Goal: Information Seeking & Learning: Find specific fact

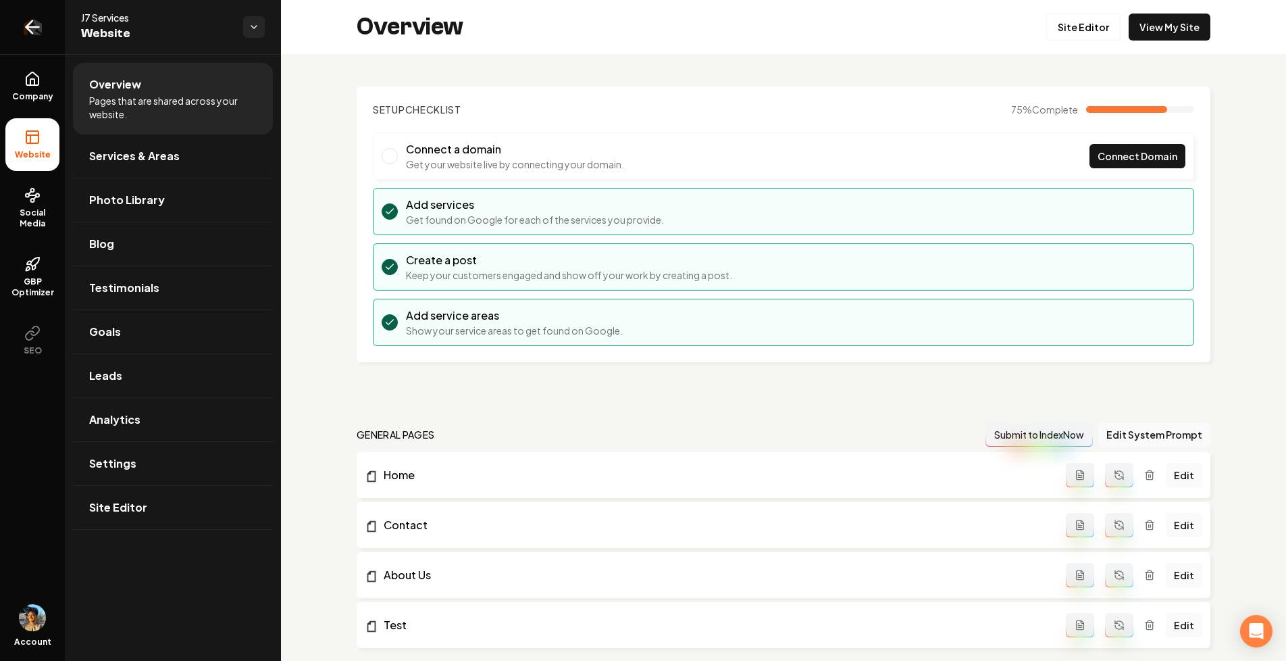
click at [41, 22] on icon "Return to dashboard" at bounding box center [33, 27] width 22 height 22
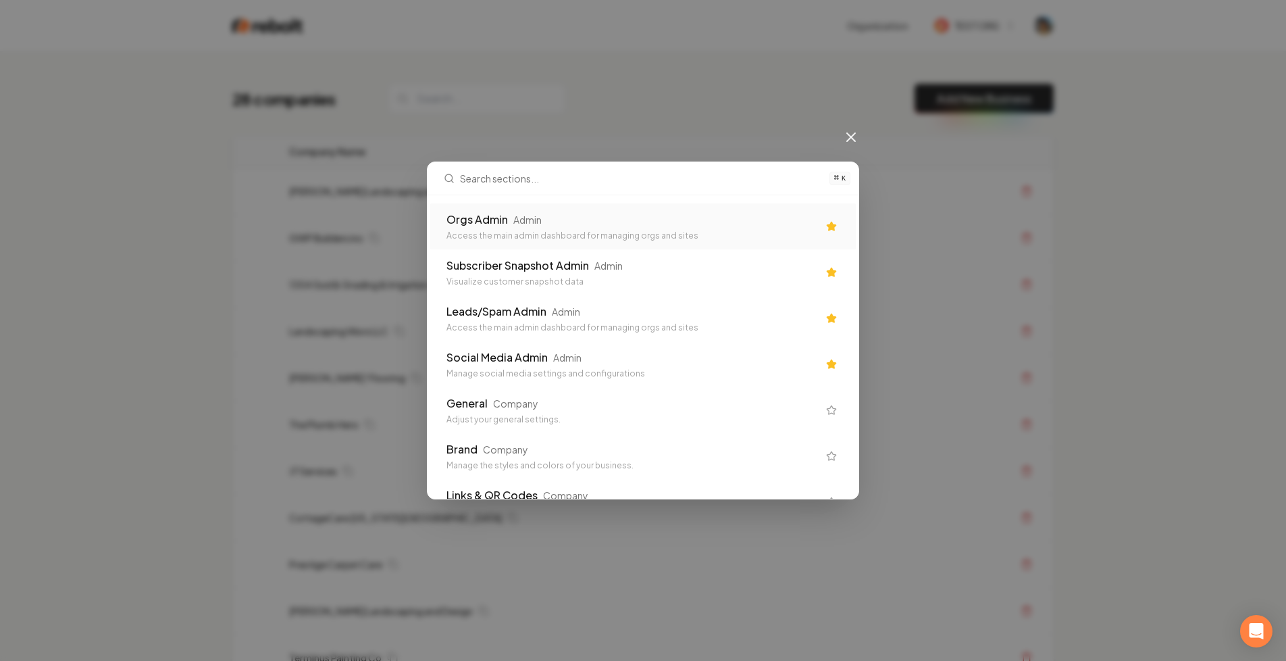
click at [528, 213] on div "Admin" at bounding box center [527, 220] width 28 height 14
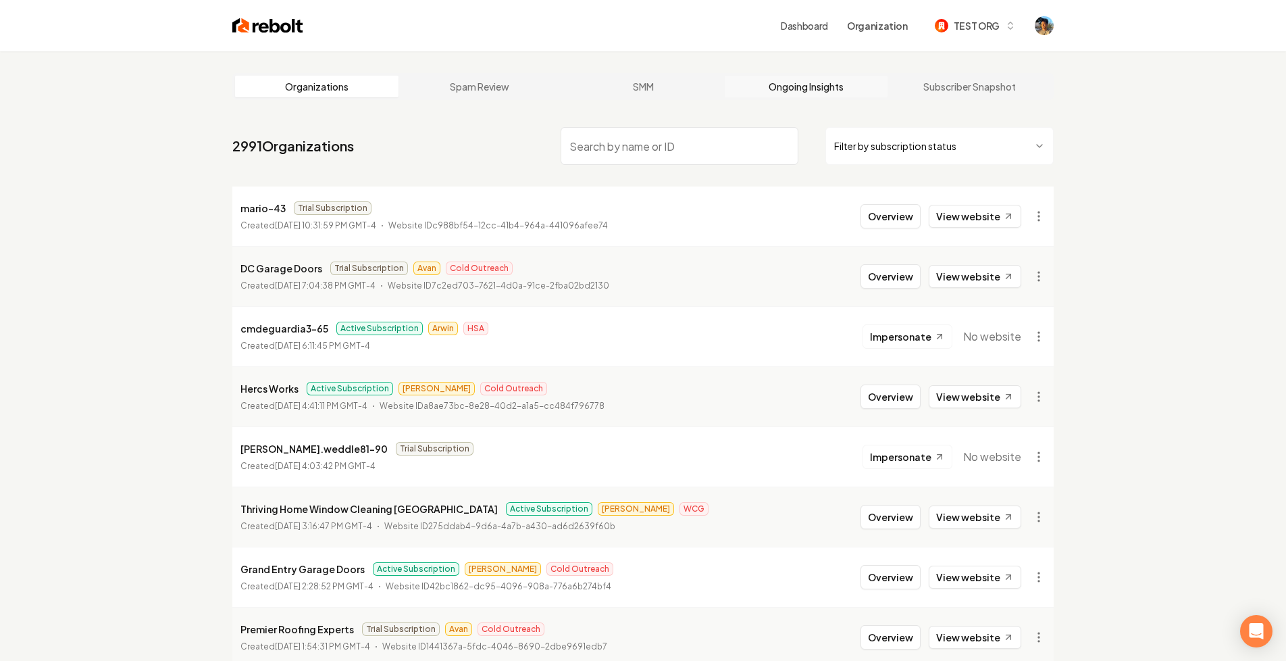
click at [796, 79] on link "Ongoing Insights" at bounding box center [806, 87] width 163 height 22
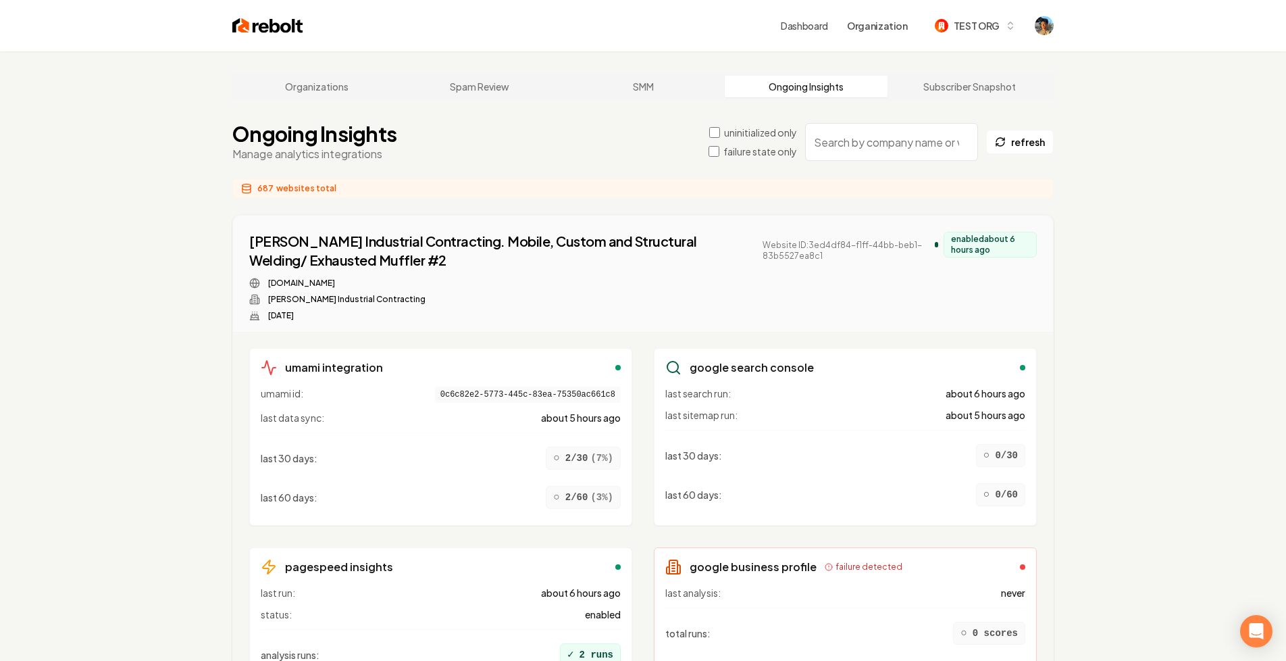
click at [854, 140] on input "search" at bounding box center [891, 142] width 173 height 38
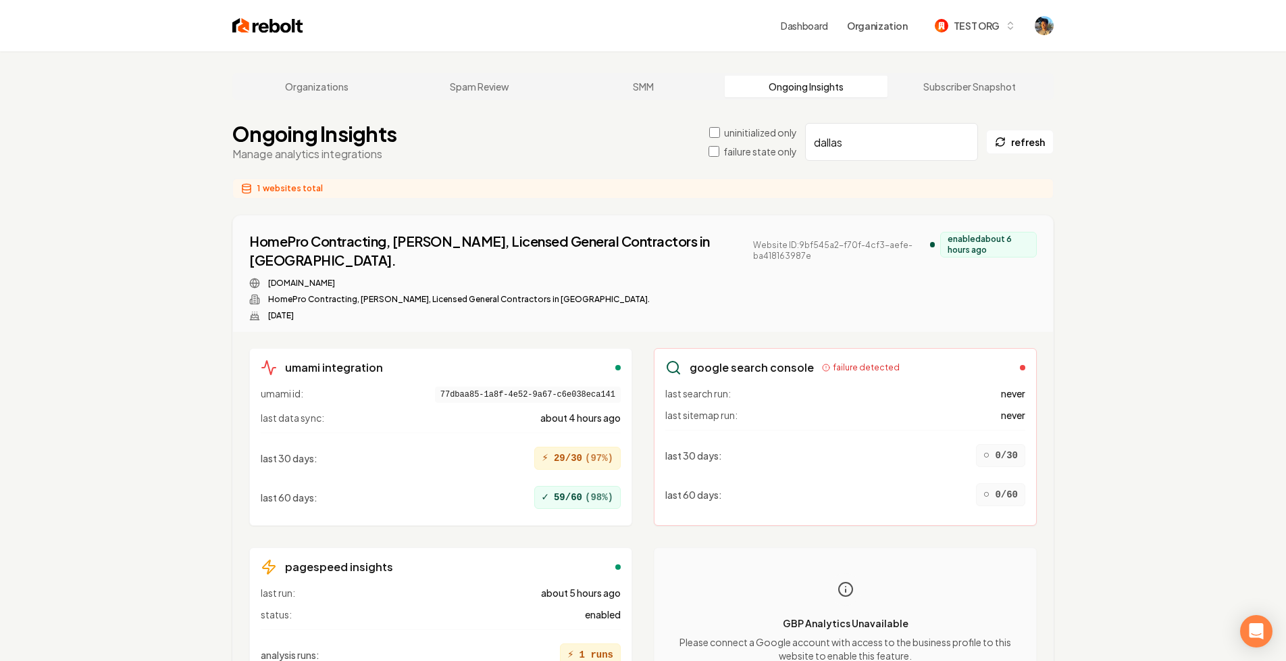
type input "dallas"
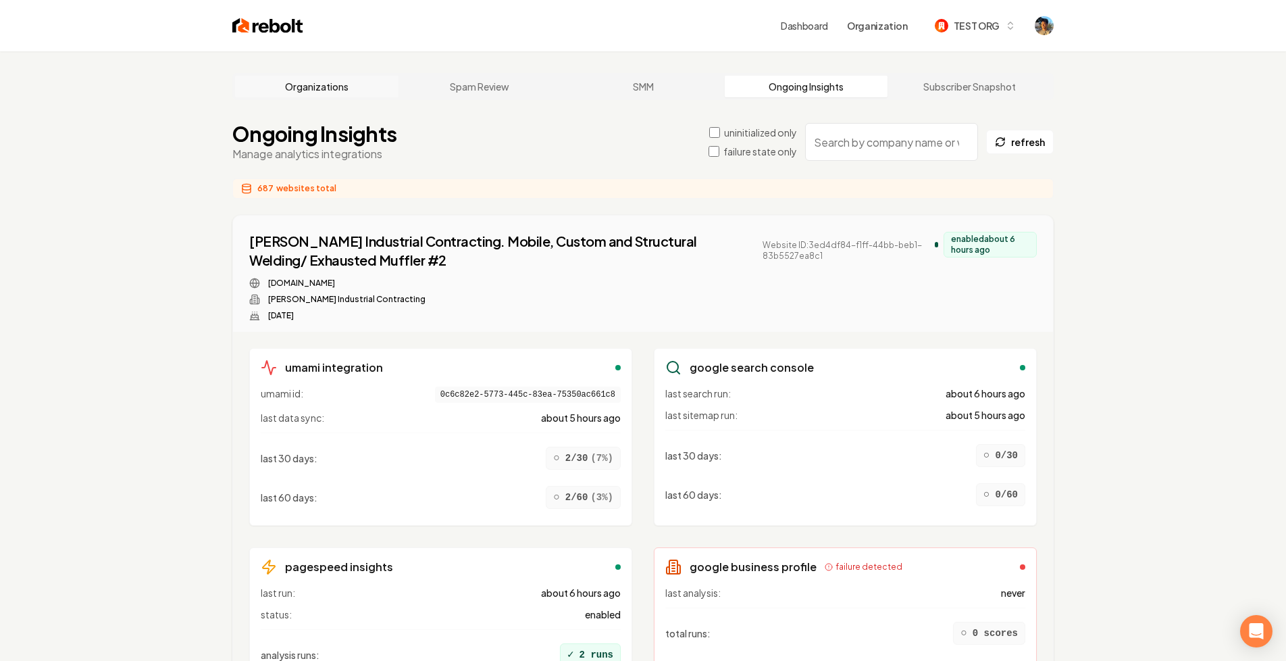
click at [348, 83] on link "Organizations" at bounding box center [316, 87] width 163 height 22
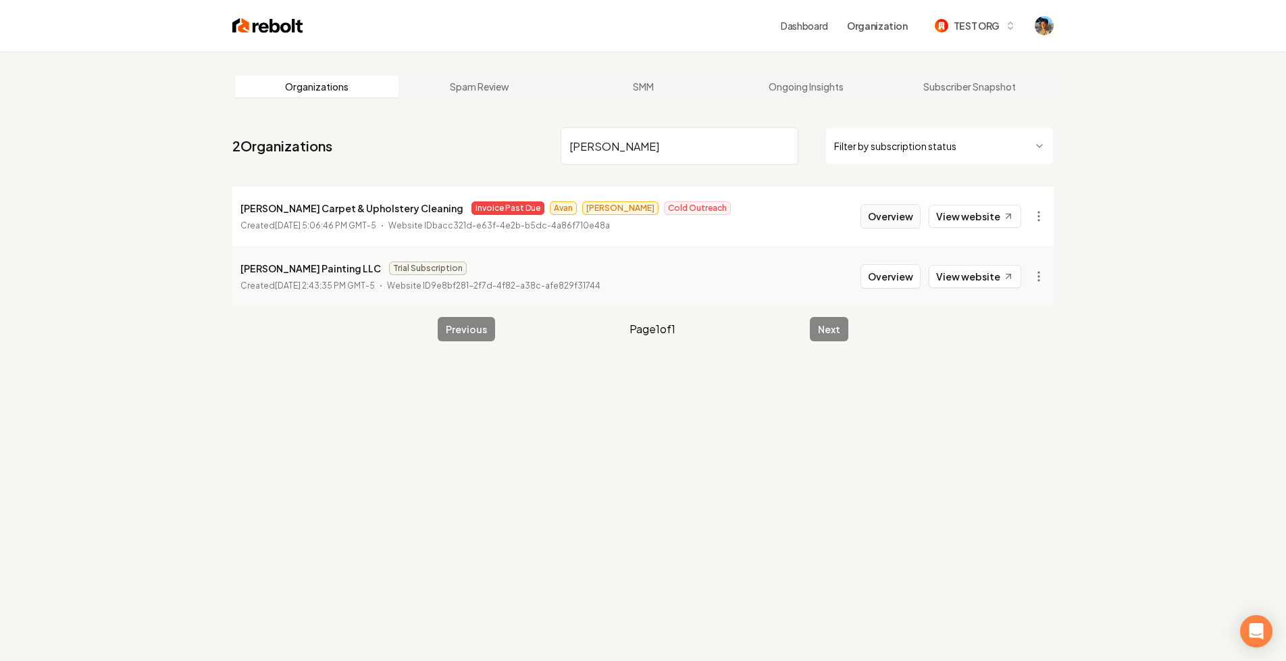
type input "[PERSON_NAME]"
click at [908, 222] on button "Overview" at bounding box center [891, 216] width 60 height 24
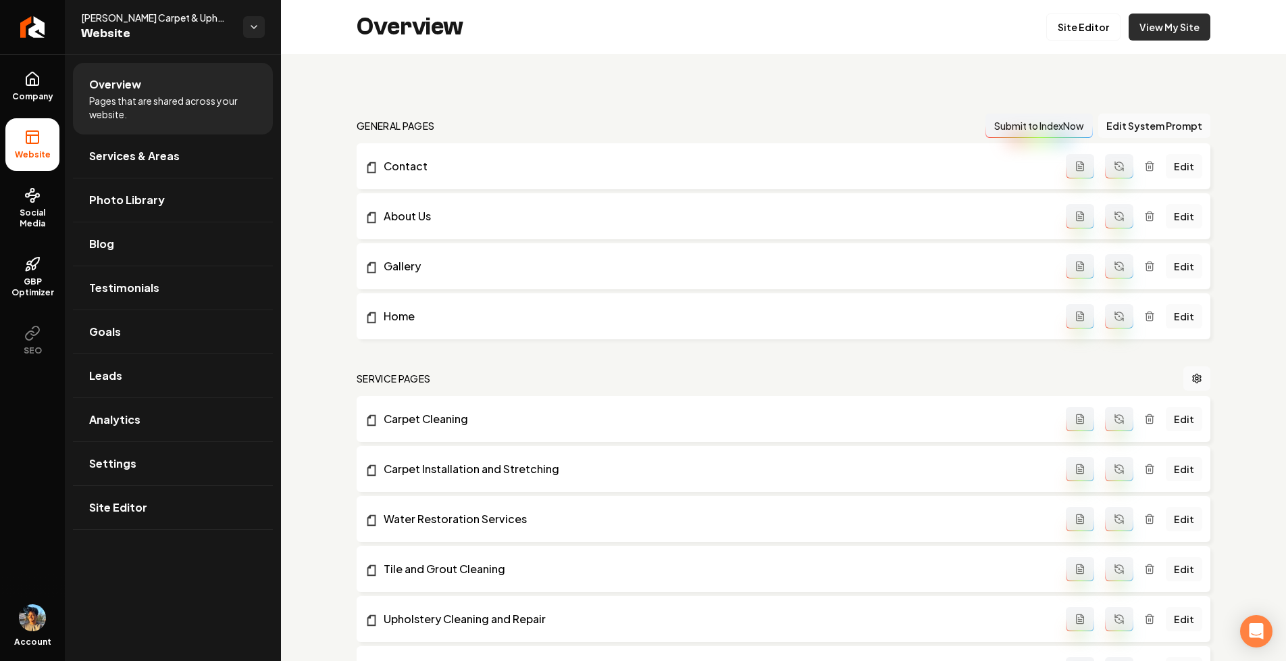
click at [1151, 29] on link "View My Site" at bounding box center [1170, 27] width 82 height 27
click at [36, 84] on icon at bounding box center [32, 78] width 12 height 13
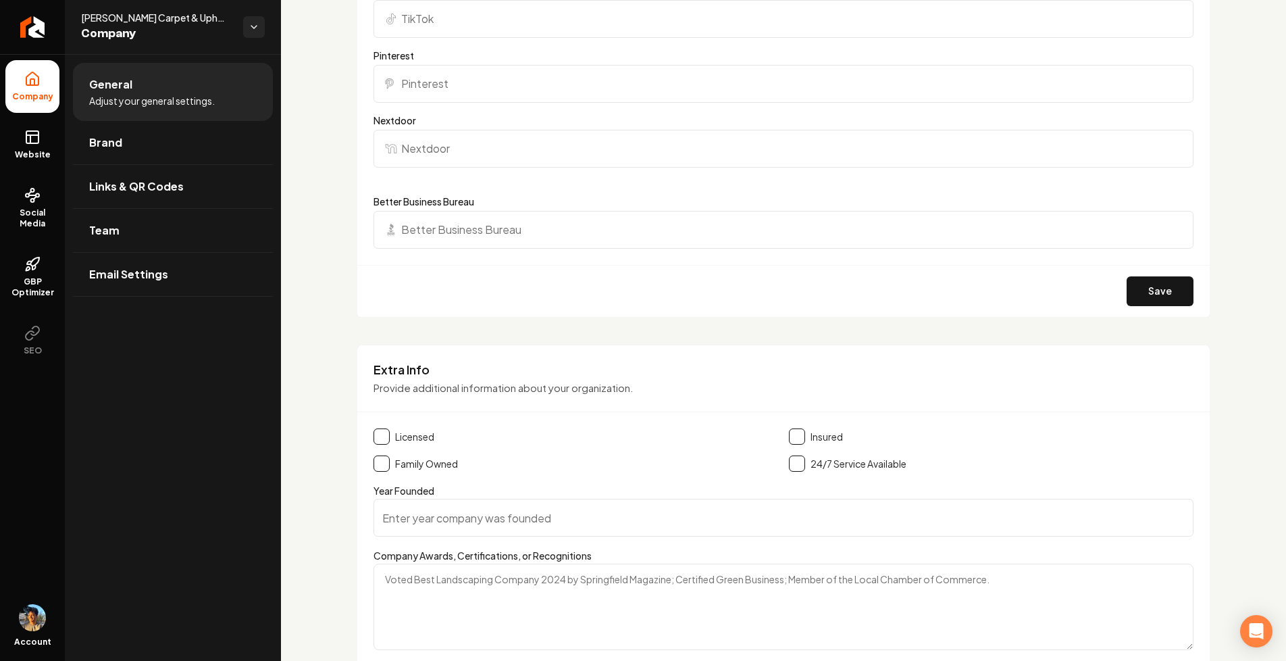
scroll to position [1863, 0]
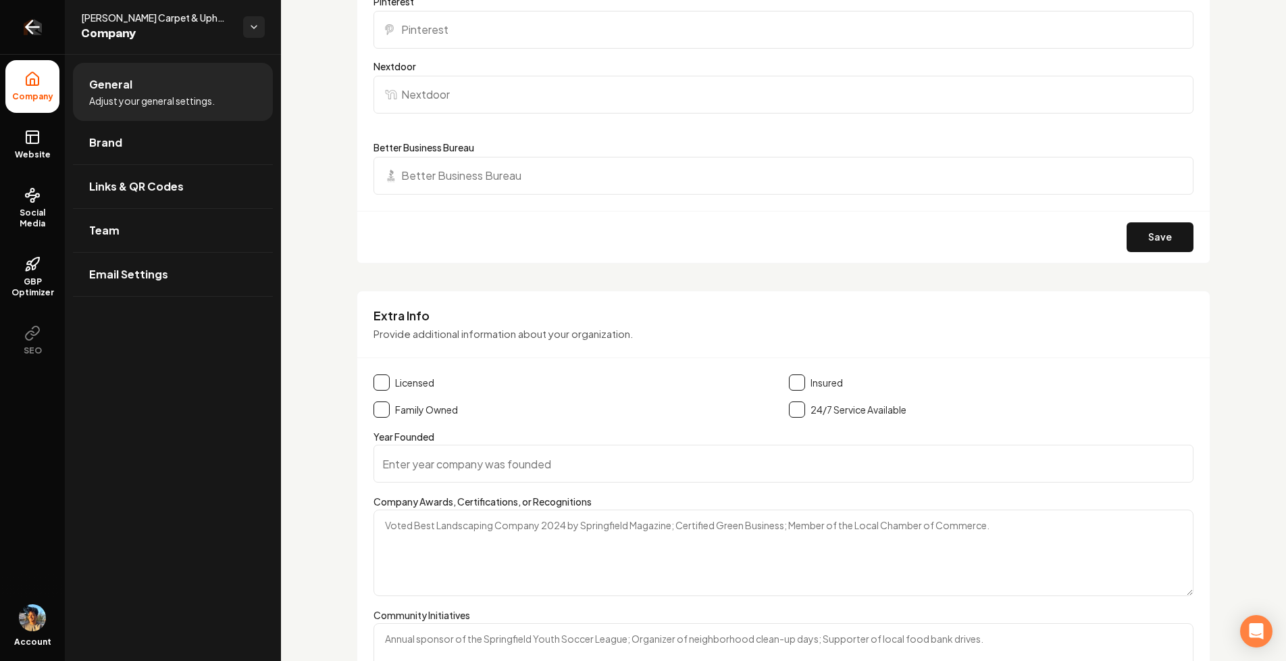
scroll to position [1412, 0]
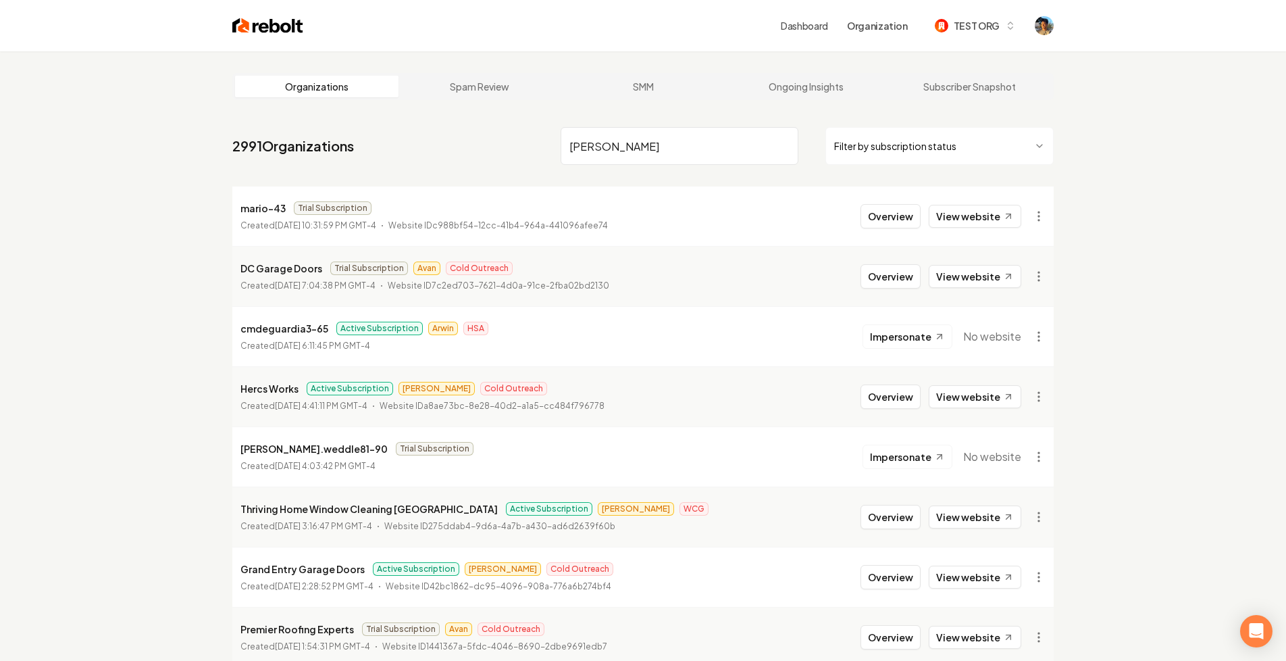
click at [630, 150] on input "[PERSON_NAME]" at bounding box center [680, 146] width 238 height 38
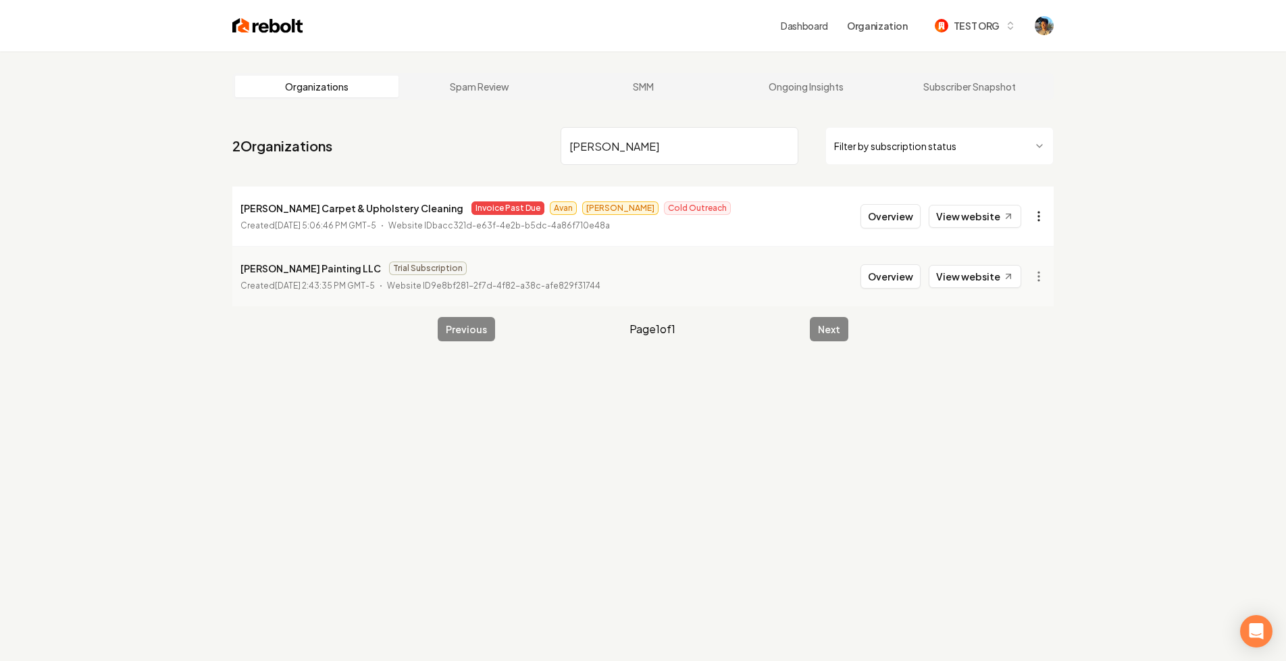
type input "[PERSON_NAME]"
click at [1037, 221] on html "Dashboard Organization TEST ORG Organizations Spam Review SMM Ongoing Insights …" at bounding box center [643, 330] width 1286 height 661
click at [1029, 245] on div "Organization Info" at bounding box center [1006, 247] width 86 height 22
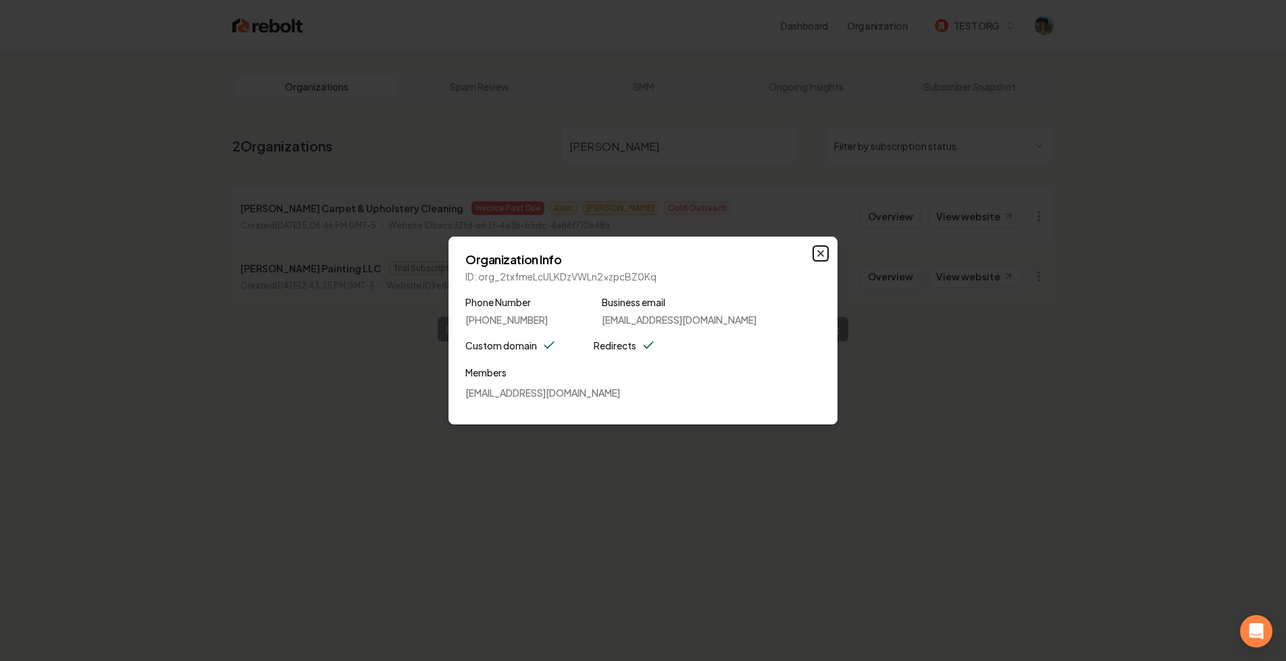
click at [818, 251] on icon "button" at bounding box center [820, 253] width 11 height 11
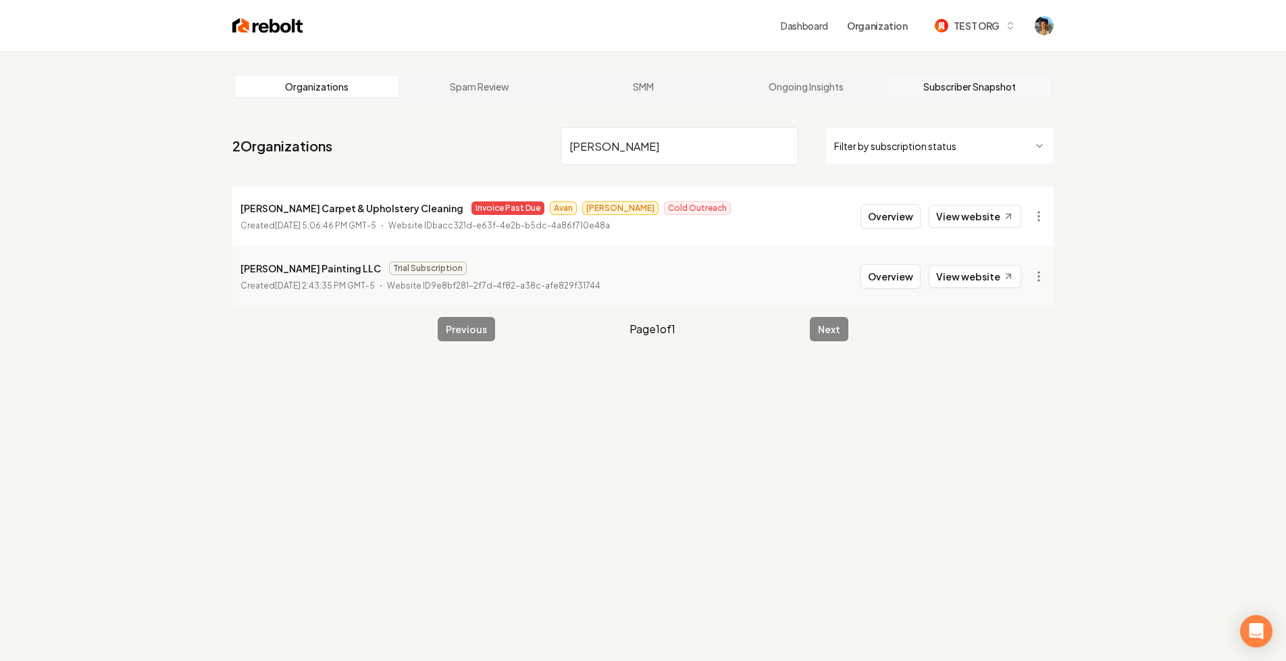
click at [996, 88] on link "Subscriber Snapshot" at bounding box center [969, 87] width 163 height 22
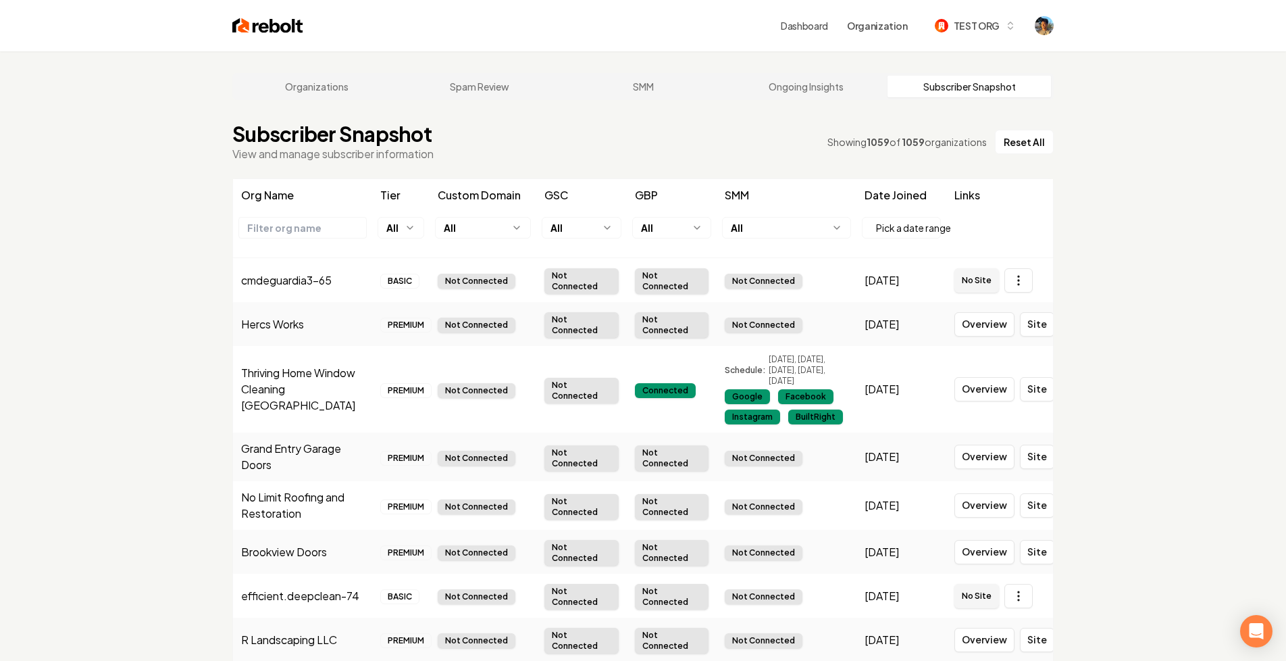
click at [326, 228] on input "text" at bounding box center [302, 227] width 127 height 20
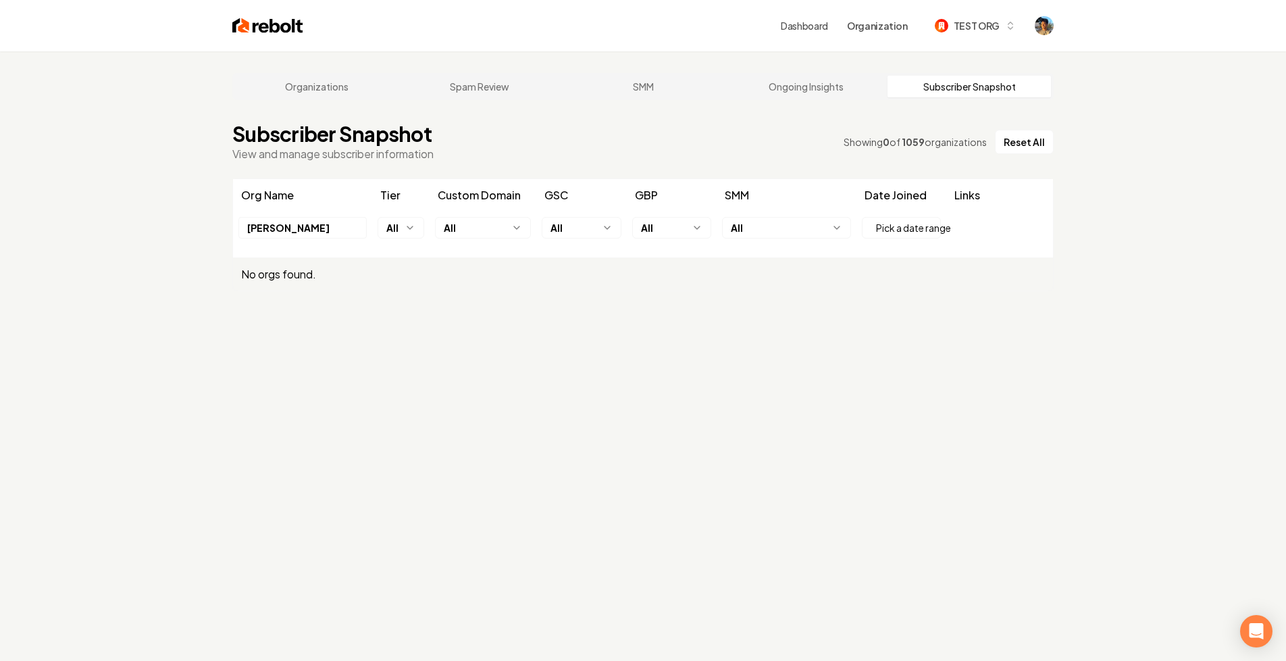
type input "[PERSON_NAME]"
click at [354, 172] on main "Organizations Spam Review SMM Ongoing Insights Subscriber Snapshot Subscriber S…" at bounding box center [643, 181] width 865 height 261
click at [409, 233] on html "Dashboard Organization TEST ORG Organizations Spam Review SMM Ongoing Insights …" at bounding box center [643, 330] width 1286 height 661
click at [440, 172] on html "Dashboard Organization TEST ORG Organizations Spam Review SMM Ongoing Insights …" at bounding box center [643, 330] width 1286 height 661
click at [382, 191] on th "Tier" at bounding box center [400, 195] width 57 height 32
